Goal: Task Accomplishment & Management: Complete application form

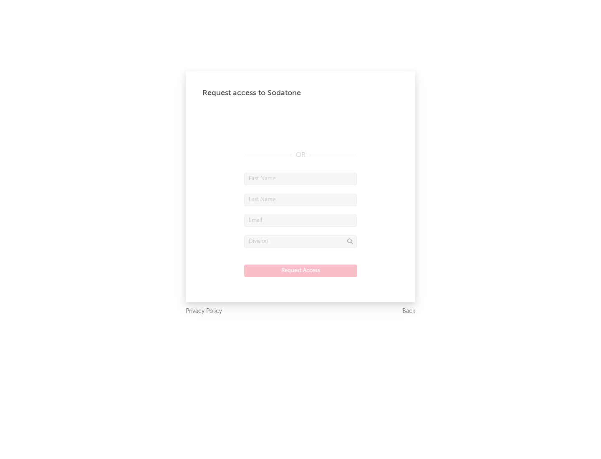
click at [301, 179] on input "text" at bounding box center [300, 179] width 113 height 13
type input "[PERSON_NAME]"
click at [301, 200] on input "text" at bounding box center [300, 200] width 113 height 13
type input "[PERSON_NAME]"
click at [301, 220] on input "text" at bounding box center [300, 221] width 113 height 13
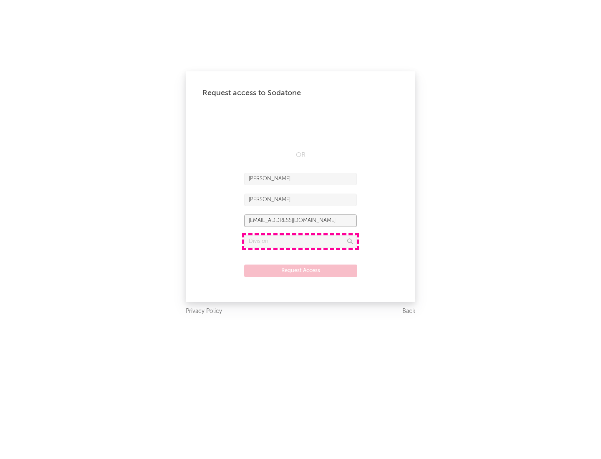
type input "[EMAIL_ADDRESS][DOMAIN_NAME]"
click at [301, 241] on input "text" at bounding box center [300, 241] width 113 height 13
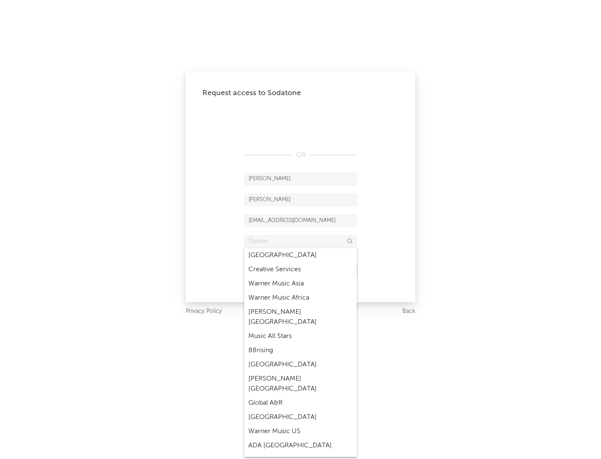
click at [301, 329] on div "Music All Stars" at bounding box center [300, 336] width 113 height 14
type input "Music All Stars"
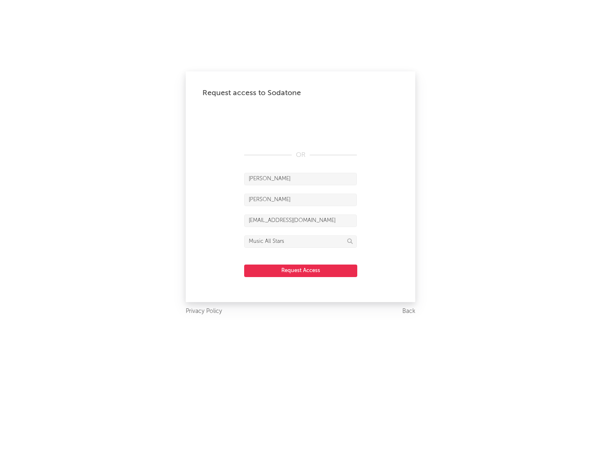
click at [301, 270] on button "Request Access" at bounding box center [300, 271] width 113 height 13
